Goal: Check status: Check status

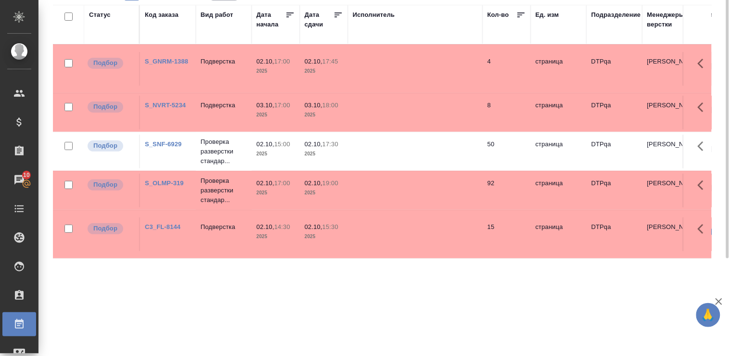
scroll to position [22, 0]
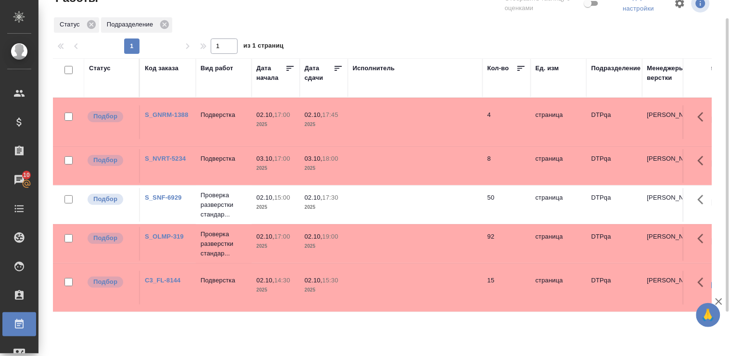
click at [94, 67] on div "Статус" at bounding box center [100, 69] width 22 height 10
click at [104, 68] on div "Статус" at bounding box center [100, 69] width 22 height 10
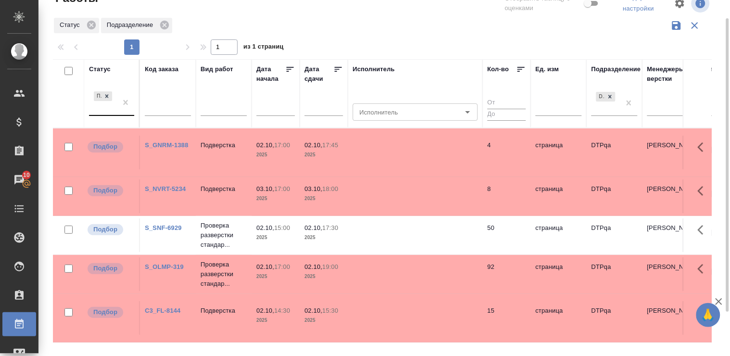
click at [113, 112] on div "Подбор" at bounding box center [103, 103] width 28 height 26
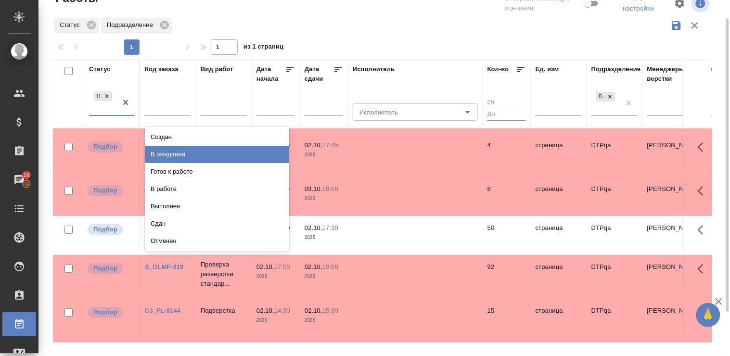
click at [246, 155] on div "В ожидании" at bounding box center [217, 154] width 144 height 17
click at [246, 155] on td "Подверстка" at bounding box center [224, 153] width 56 height 34
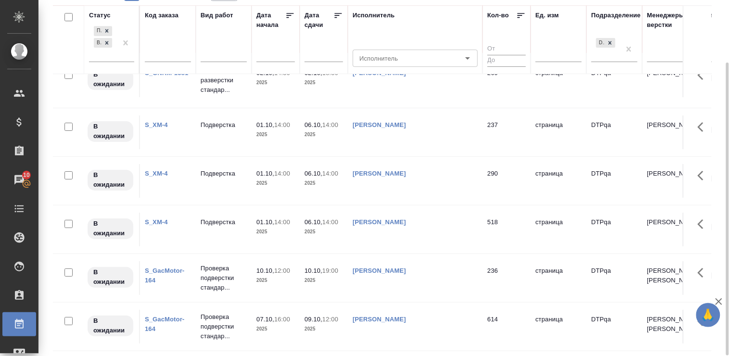
scroll to position [0, 0]
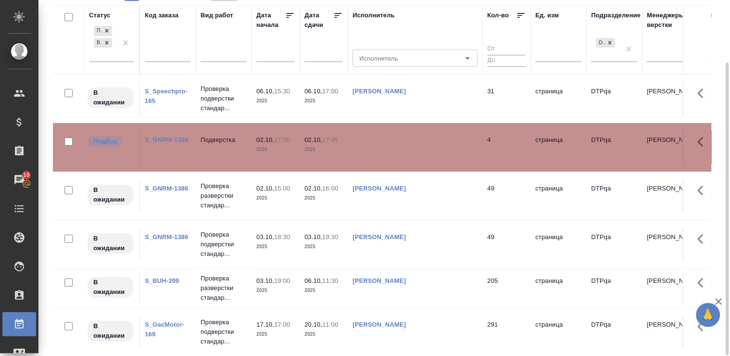
click at [657, 87] on p "[PERSON_NAME]" at bounding box center [670, 92] width 46 height 10
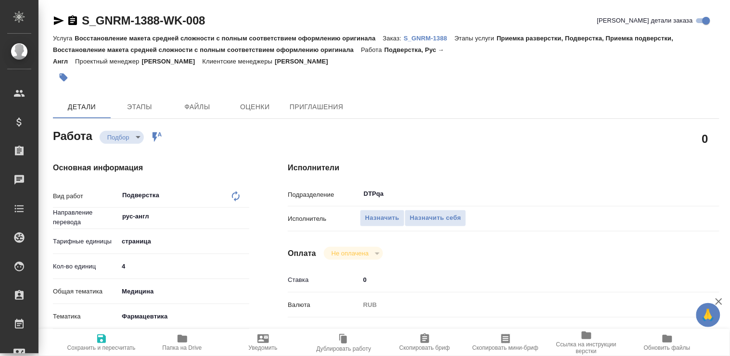
type textarea "x"
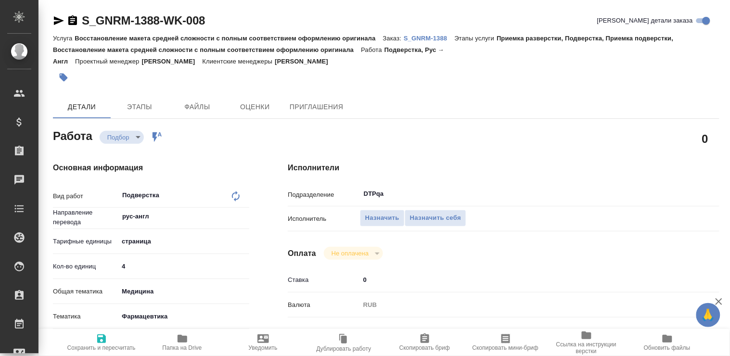
type textarea "x"
